Goal: Obtain resource: Obtain resource

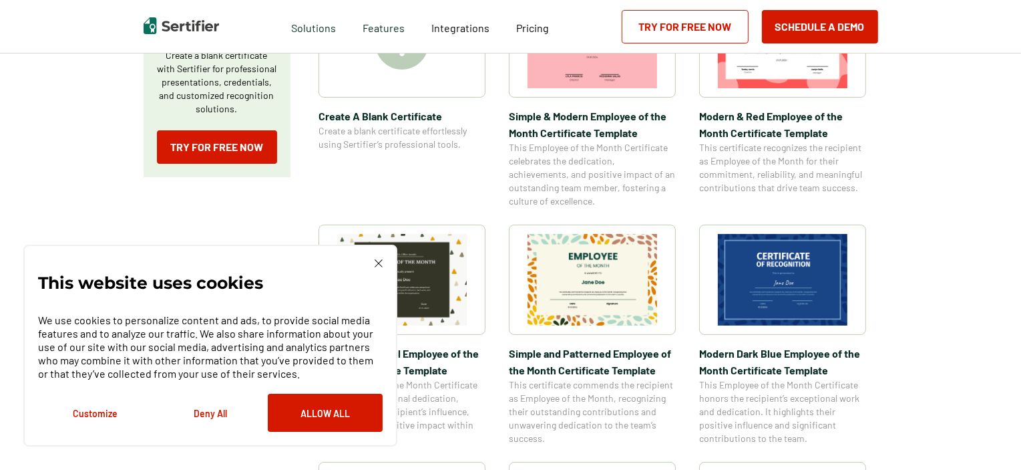
scroll to position [327, 0]
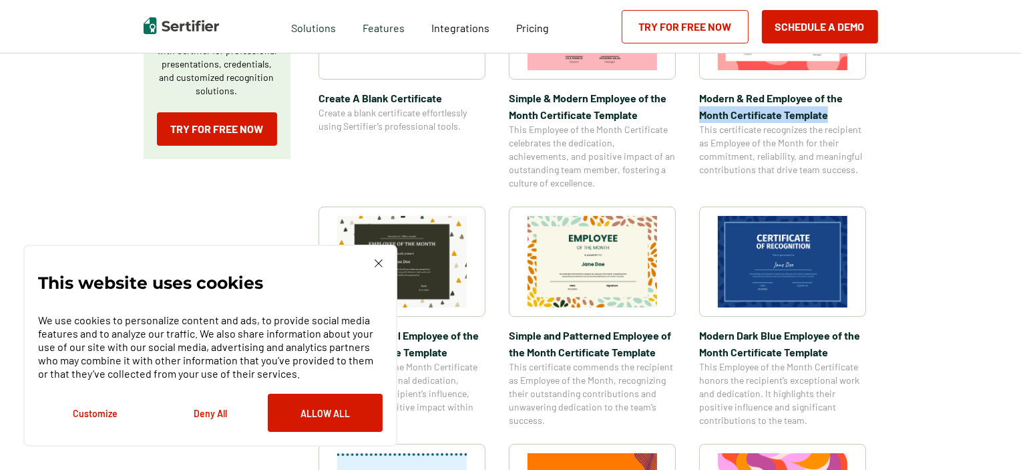
drag, startPoint x: 1019, startPoint y: 94, endPoint x: 1014, endPoint y: 116, distance: 22.7
click at [379, 262] on img at bounding box center [379, 263] width 8 height 8
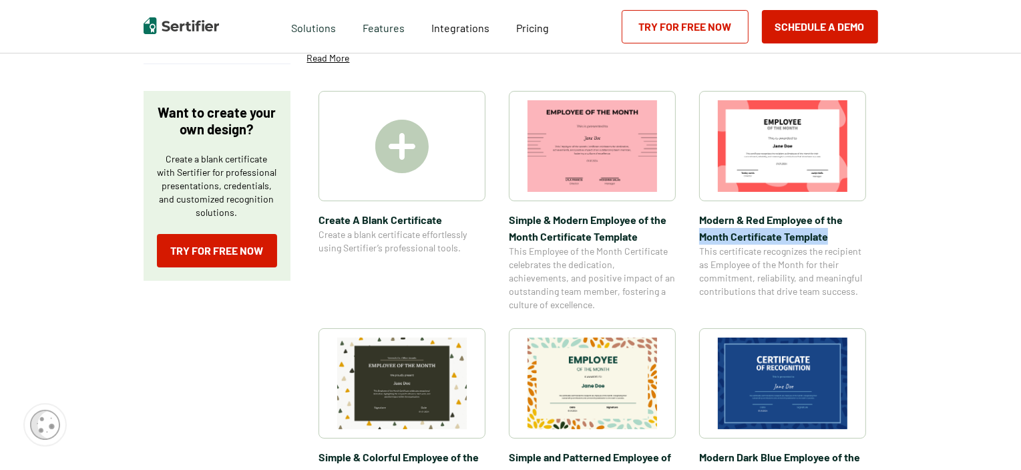
scroll to position [0, 0]
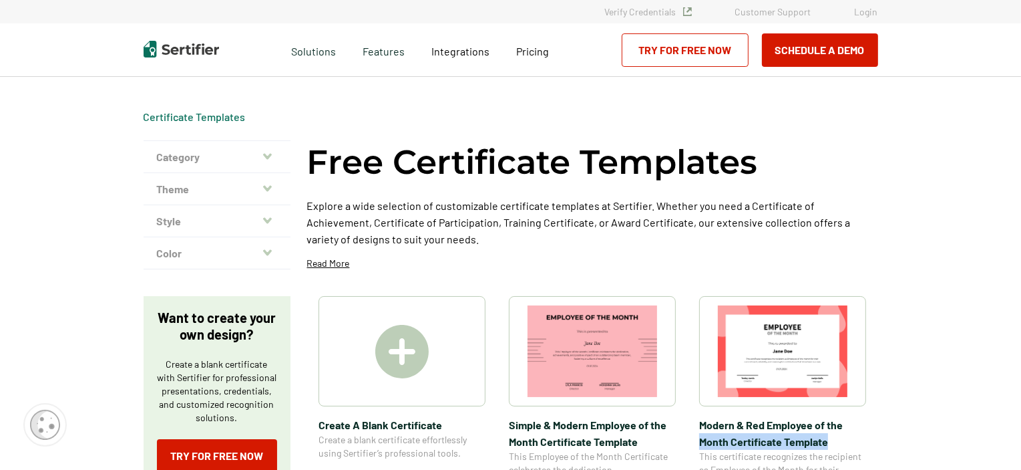
click at [267, 160] on icon "button" at bounding box center [267, 156] width 9 height 11
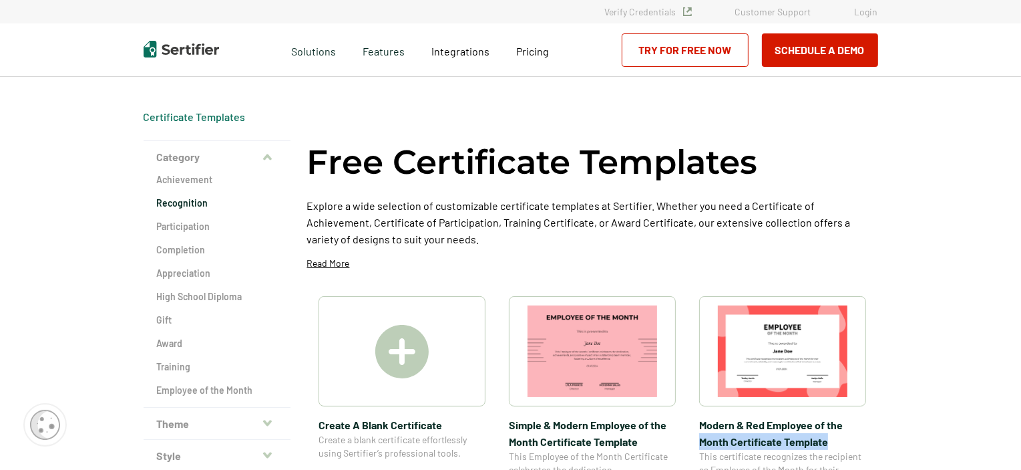
click at [194, 200] on h2 "Recognition" at bounding box center [217, 202] width 120 height 13
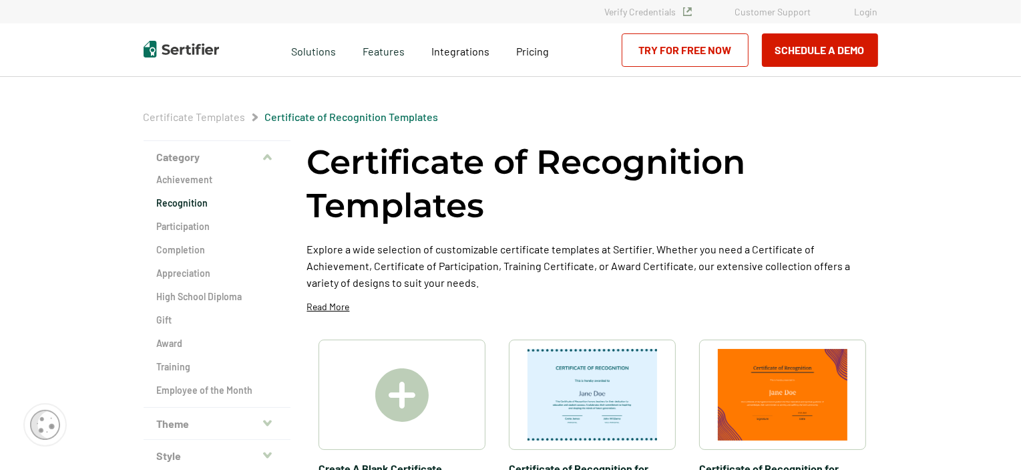
click at [1004, 70] on div "Request A Demo Let us present you the full experience of using Sertifier as you…" at bounding box center [510, 49] width 1021 height 53
